Goal: Task Accomplishment & Management: Use online tool/utility

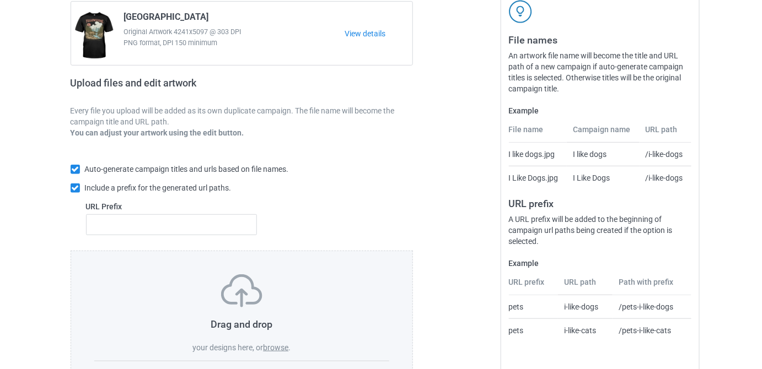
scroll to position [166, 0]
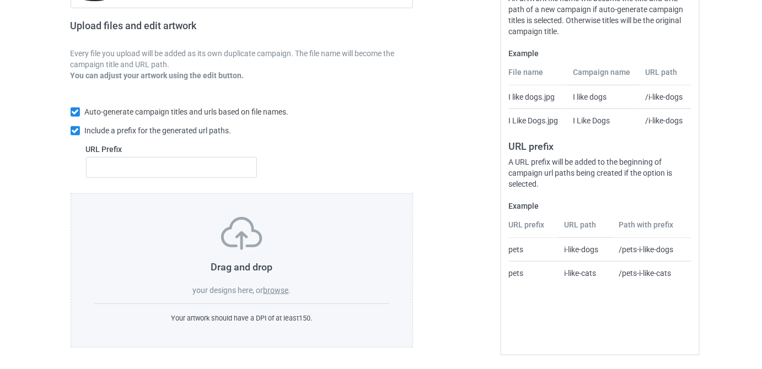
click at [279, 288] on label "browse" at bounding box center [275, 290] width 25 height 9
click at [0, 0] on input "browse" at bounding box center [0, 0] width 0 height 0
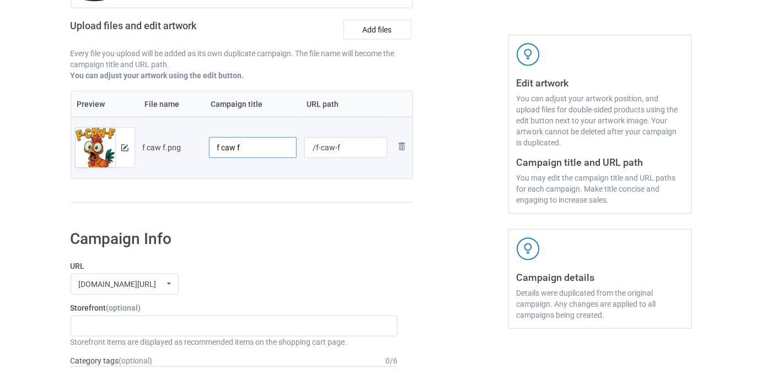
drag, startPoint x: 248, startPoint y: 149, endPoint x: 207, endPoint y: 149, distance: 40.8
click at [207, 149] on td "f caw f" at bounding box center [253, 148] width 96 height 62
paste input "F-Caw-F Chicken Funny"
type input "F-Caw-F Chicken Funny"
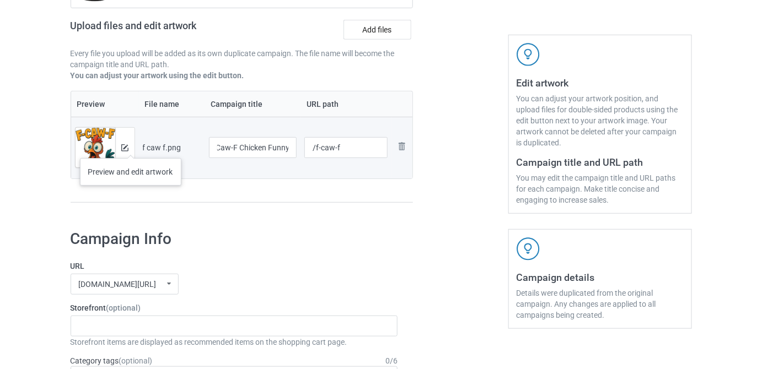
click at [129, 146] on div at bounding box center [124, 148] width 19 height 40
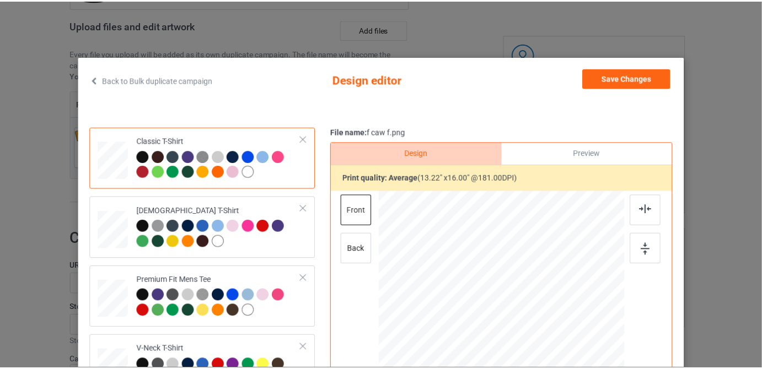
scroll to position [0, 0]
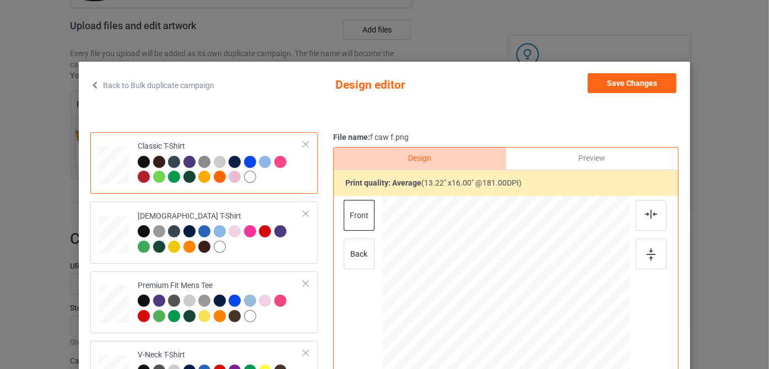
click at [283, 185] on div at bounding box center [221, 171] width 166 height 30
click at [650, 77] on button "Save Changes" at bounding box center [632, 83] width 89 height 20
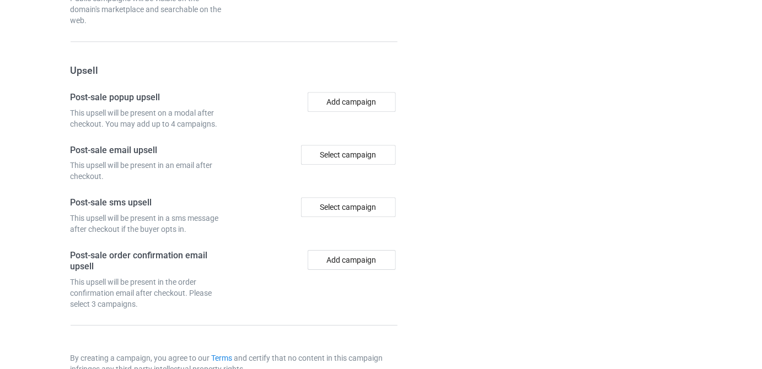
scroll to position [1042, 0]
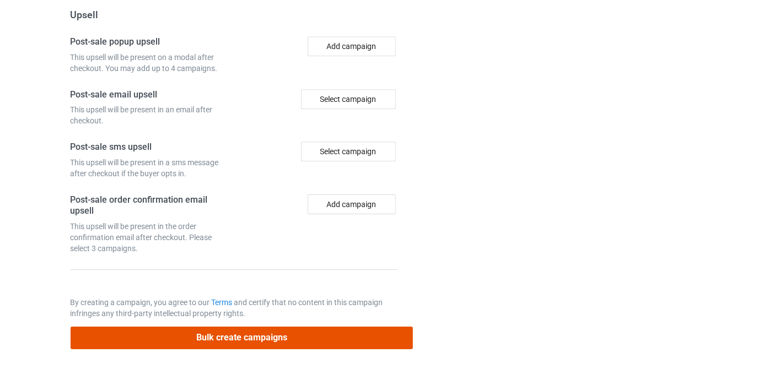
click at [348, 343] on button "Bulk create campaigns" at bounding box center [242, 338] width 343 height 23
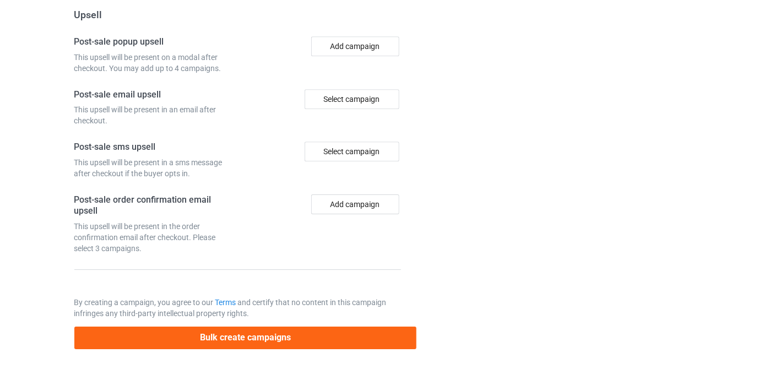
scroll to position [0, 0]
